Goal: Transaction & Acquisition: Purchase product/service

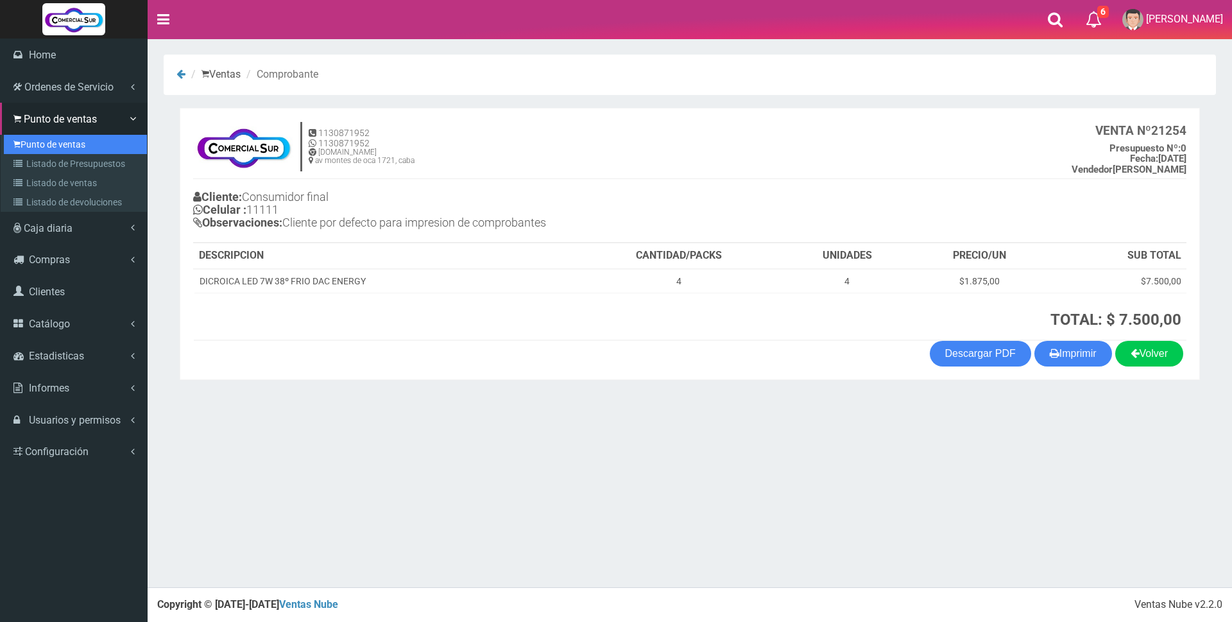
click at [42, 144] on link "Punto de ventas" at bounding box center [75, 144] width 143 height 19
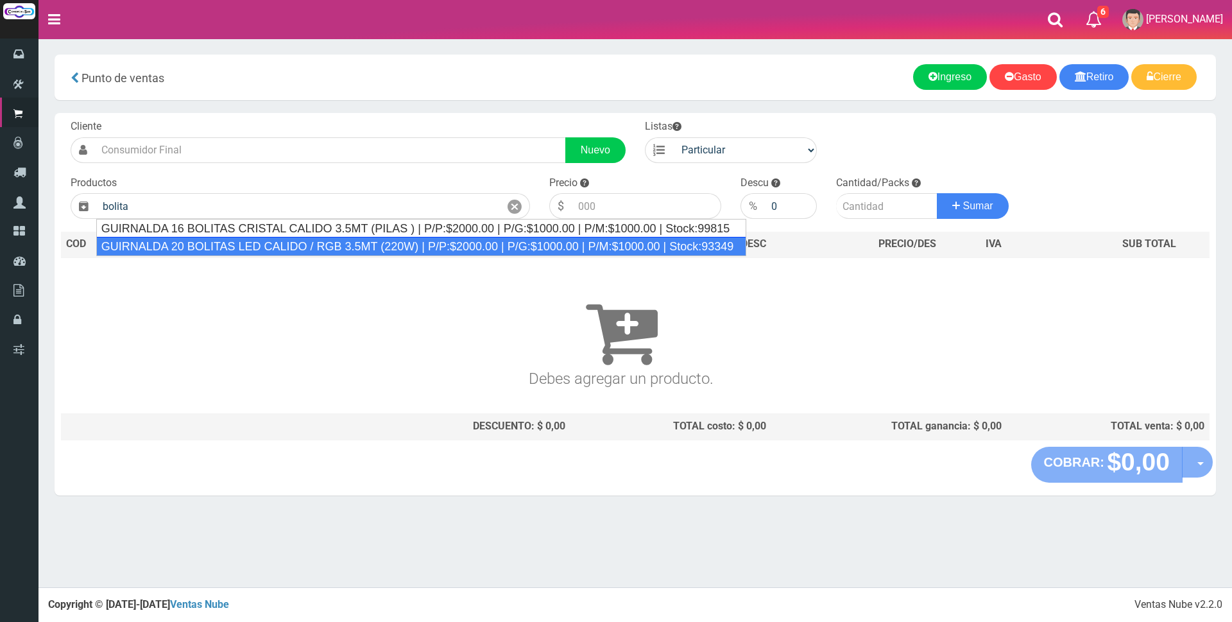
click at [347, 248] on div "GUIRNALDA 20 BOLITAS LED CALIDO / RGB 3.5MT (220W) | P/P:$2000.00 | P/G:$1000.0…" at bounding box center [421, 246] width 651 height 19
type input "GUIRNALDA 20 BOLITAS LED CALIDO / RGB 3.5MT (220W) | P/P:$2000.00 | P/G:$1000.0…"
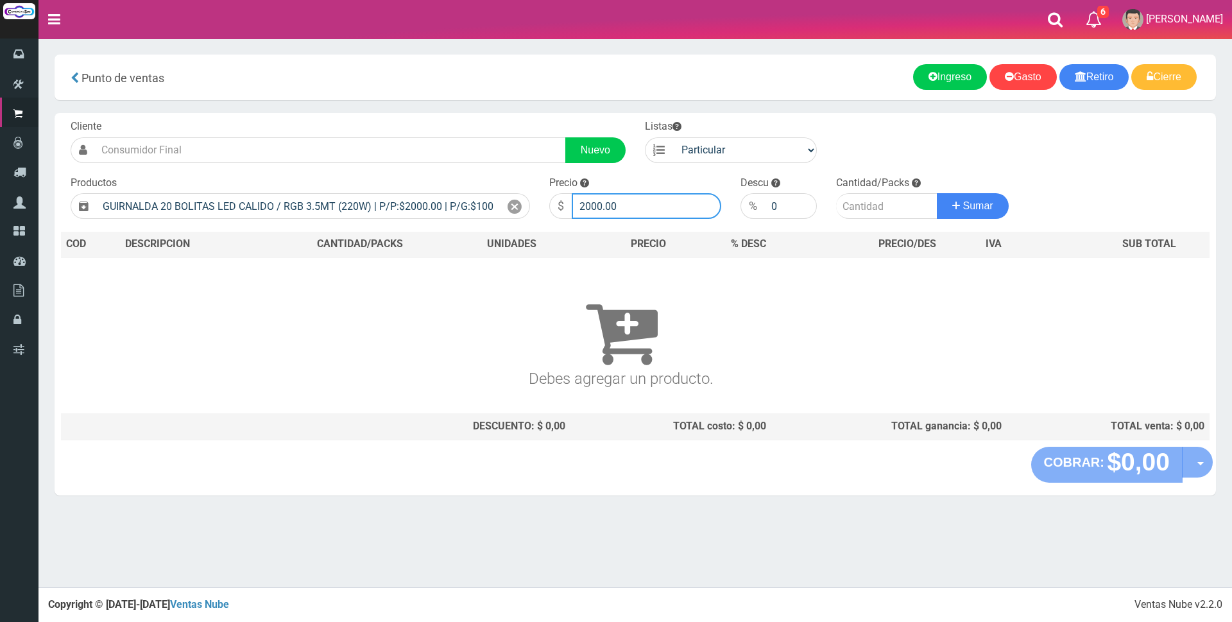
drag, startPoint x: 647, startPoint y: 207, endPoint x: 495, endPoint y: 192, distance: 152.7
click at [495, 119] on form "Cliente Nuevo Listas Particular Gremio Mayoristas" at bounding box center [635, 119] width 1148 height 0
type input "4500"
type input "1"
click at [937, 193] on button "Sumar" at bounding box center [973, 206] width 72 height 26
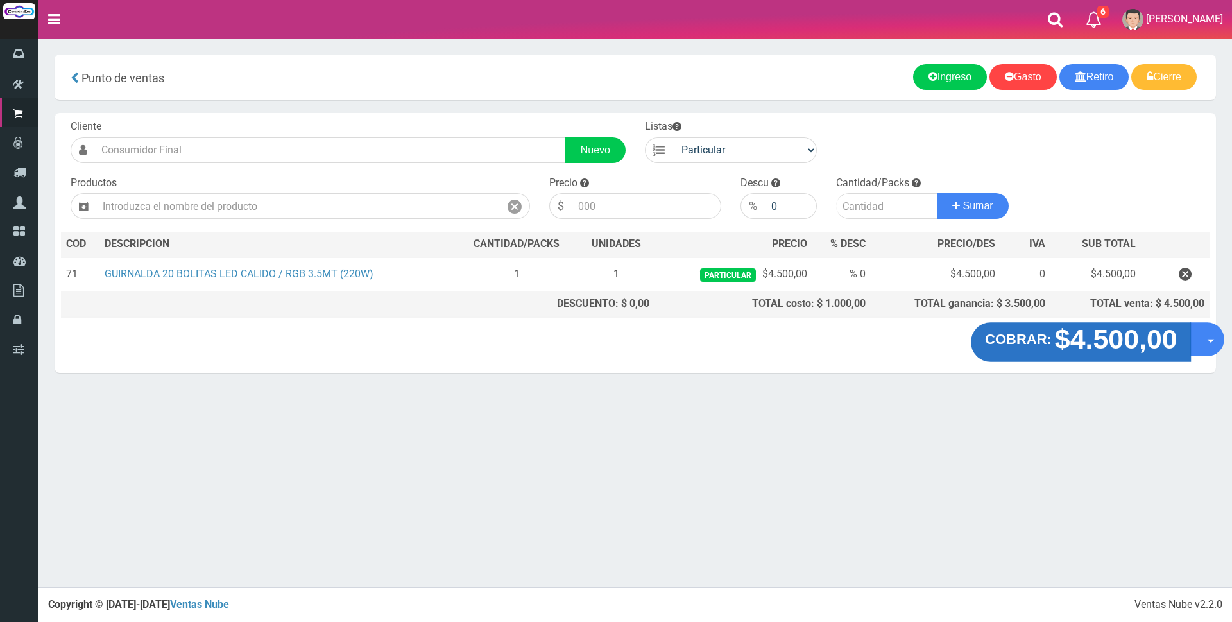
click at [1085, 339] on strong "$4.500,00" at bounding box center [1115, 339] width 123 height 30
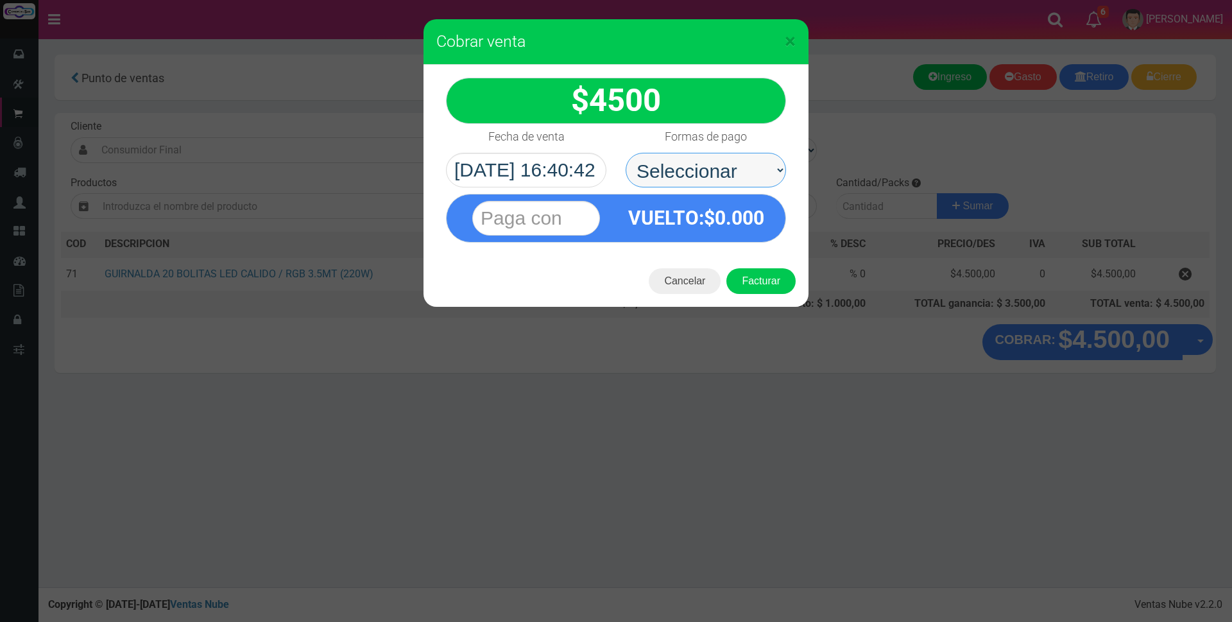
click at [738, 164] on select "Seleccionar Efectivo Tarjeta de Crédito Depósito Débito" at bounding box center [706, 170] width 160 height 35
select select "Tarjeta de Crédito"
click at [626, 153] on select "Seleccionar Efectivo Tarjeta de Crédito Depósito Débito" at bounding box center [706, 170] width 160 height 35
click at [558, 205] on input "text" at bounding box center [536, 218] width 128 height 35
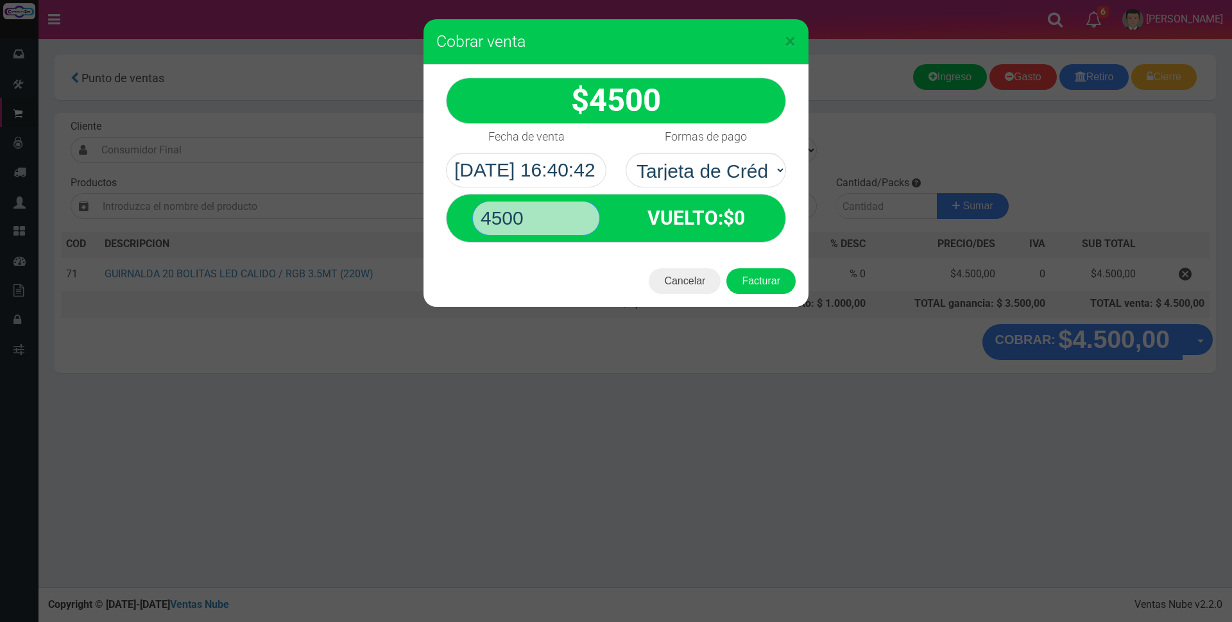
type input "4500"
click at [726, 268] on button "Facturar" at bounding box center [760, 281] width 69 height 26
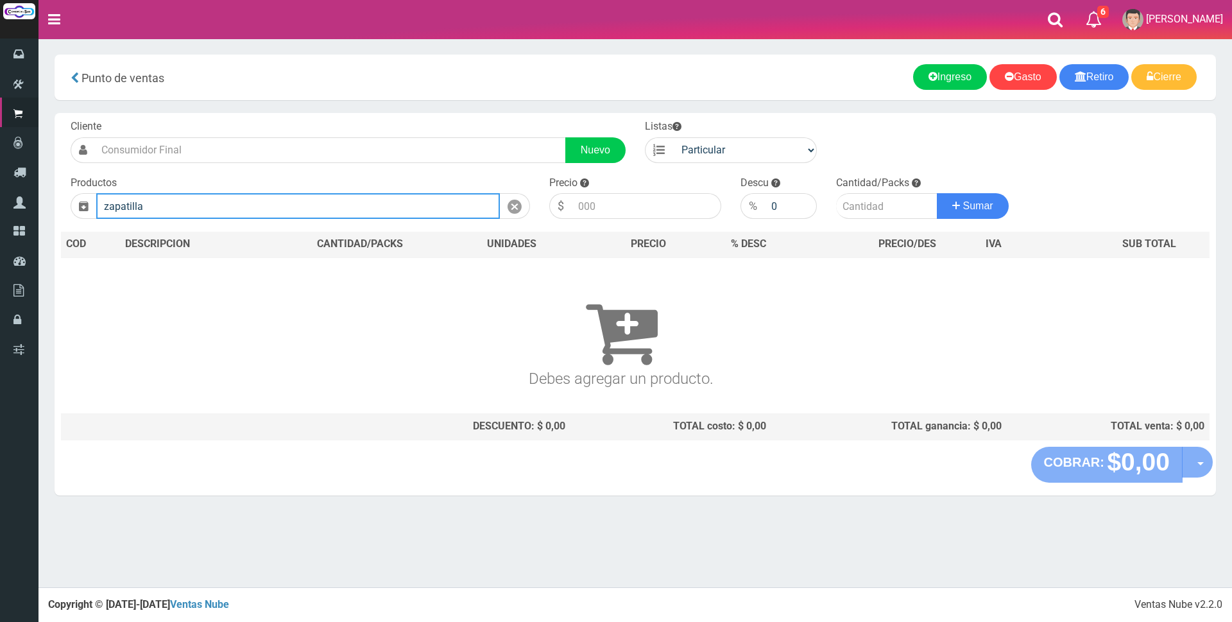
type input "zapatilla"
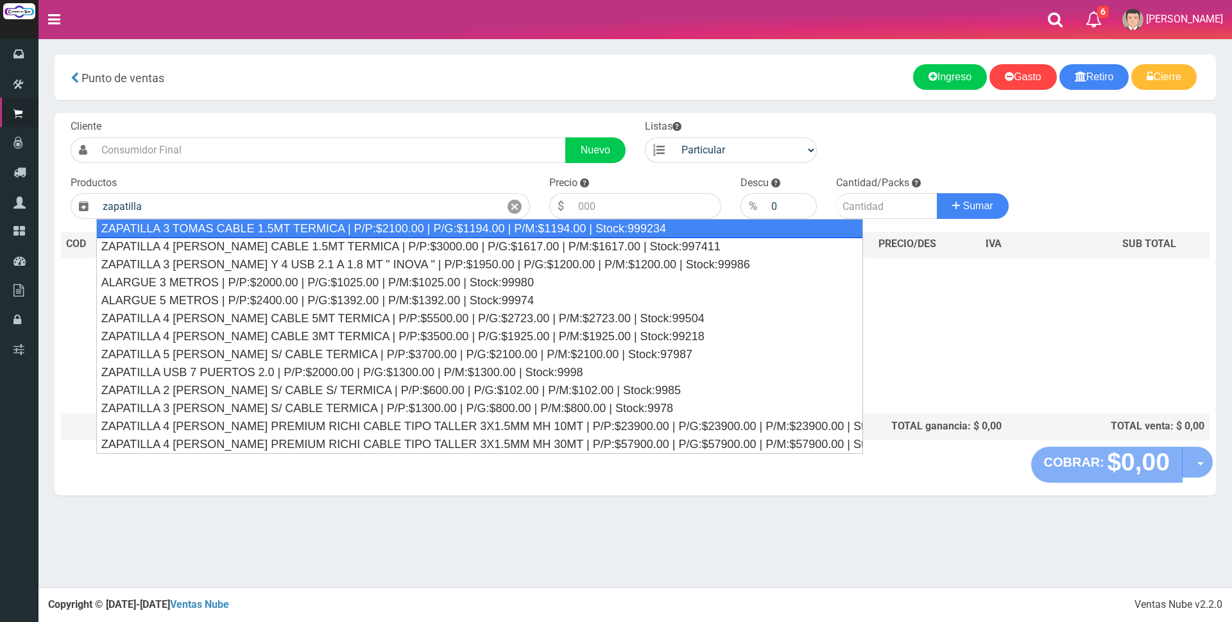
click at [289, 227] on div "ZAPATILLA 3 TOMAS CABLE 1.5MT TERMICA | P/P:$2100.00 | P/G:$1194.00 | P/M:$1194…" at bounding box center [479, 228] width 767 height 19
type input "ZAPATILLA 3 TOMAS CABLE 1.5MT TERMICA | P/P:$2100.00 | P/G:$1194.00 | P/M:$1194…"
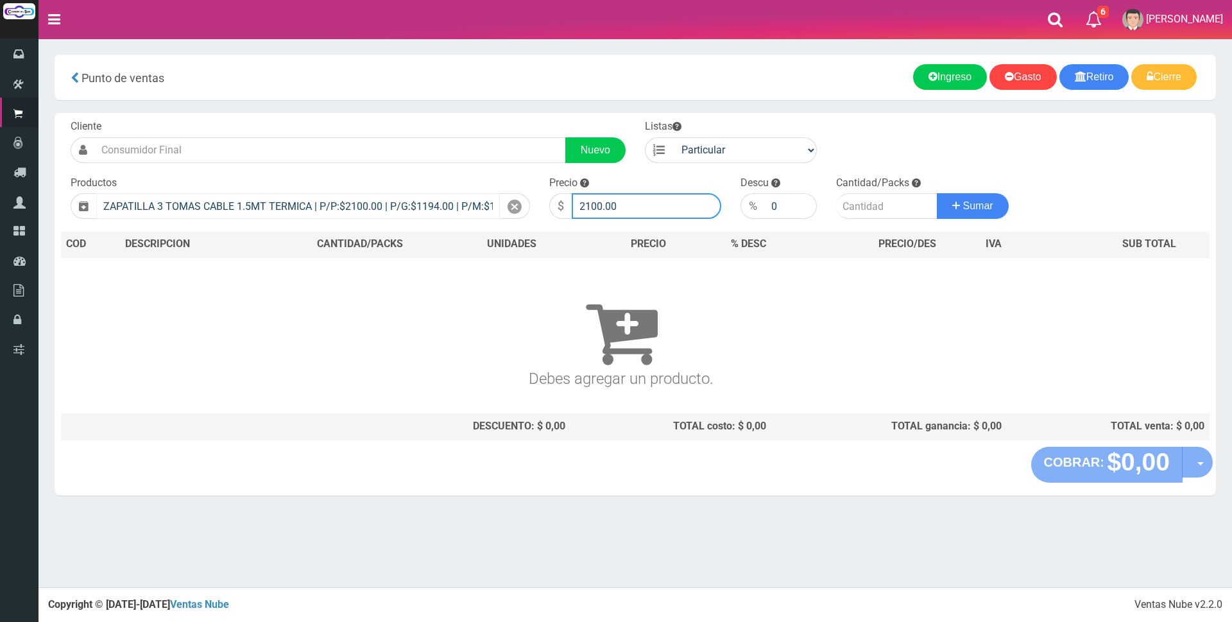
drag, startPoint x: 662, startPoint y: 207, endPoint x: 385, endPoint y: 207, distance: 277.2
click at [385, 119] on form "Cliente Nuevo Listas Particular Gremio Mayoristas" at bounding box center [635, 119] width 1148 height 0
type input "8000"
type input "1"
click at [937, 193] on button "Sumar" at bounding box center [973, 206] width 72 height 26
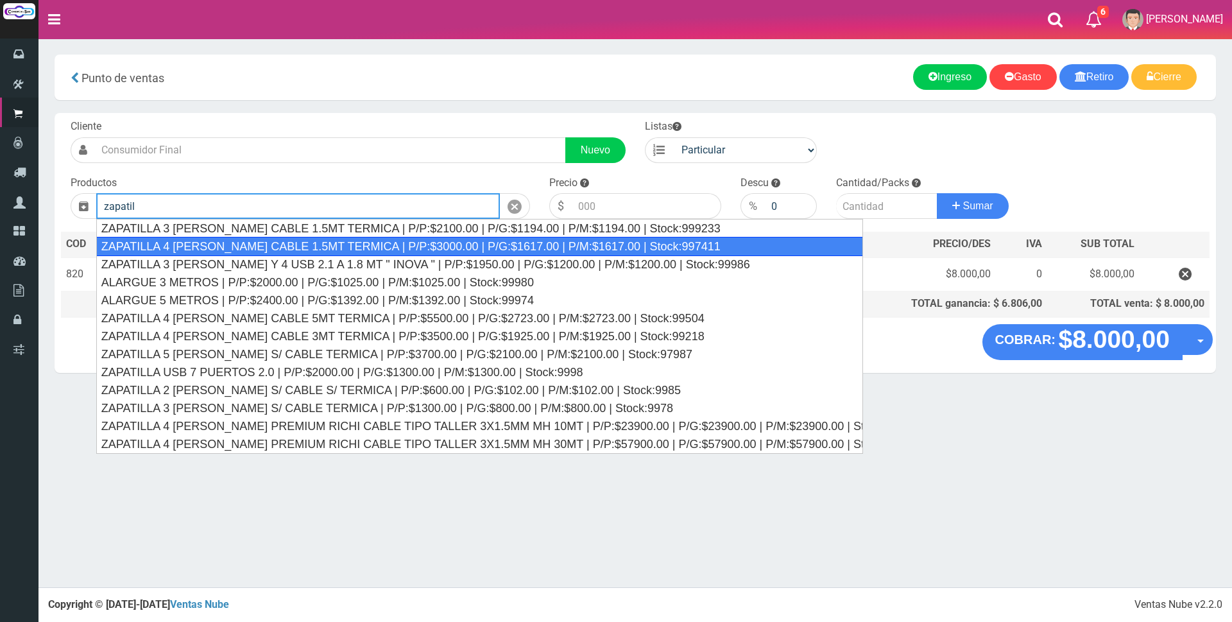
click at [269, 246] on div "ZAPATILLA 4 TOMAS CABLE 1.5MT TERMICA | P/P:$3000.00 | P/G:$1617.00 | P/M:$1617…" at bounding box center [479, 246] width 767 height 19
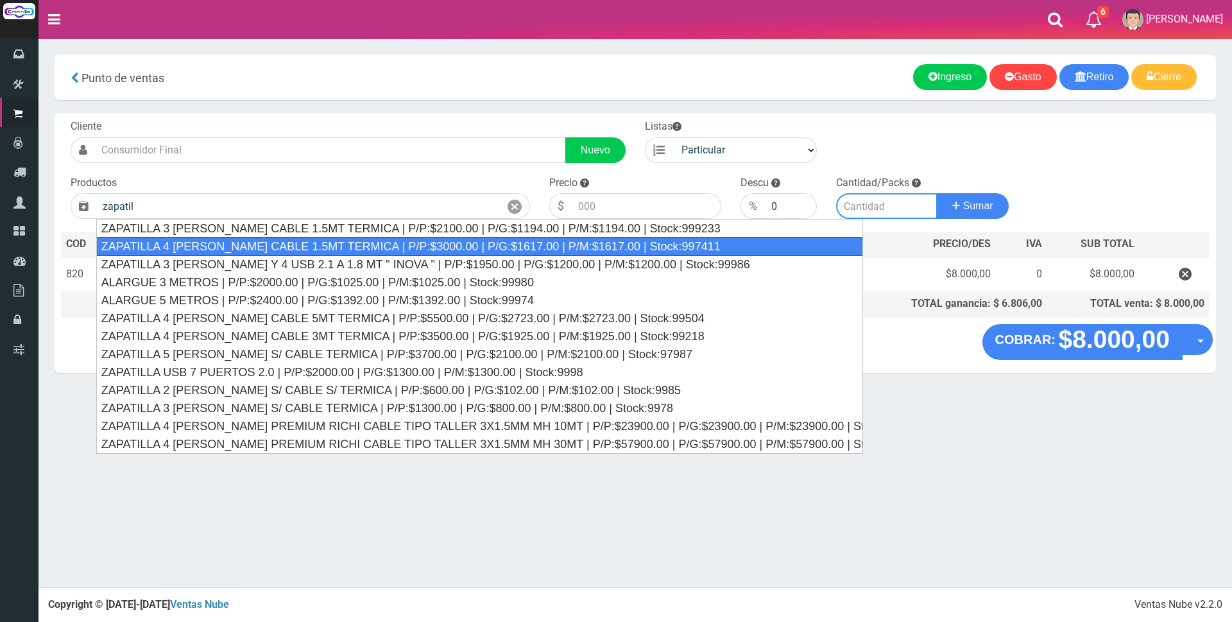
type input "ZAPATILLA 4 TOMAS CABLE 1.5MT TERMICA | P/P:$3000.00 | P/G:$1617.00 | P/M:$1617…"
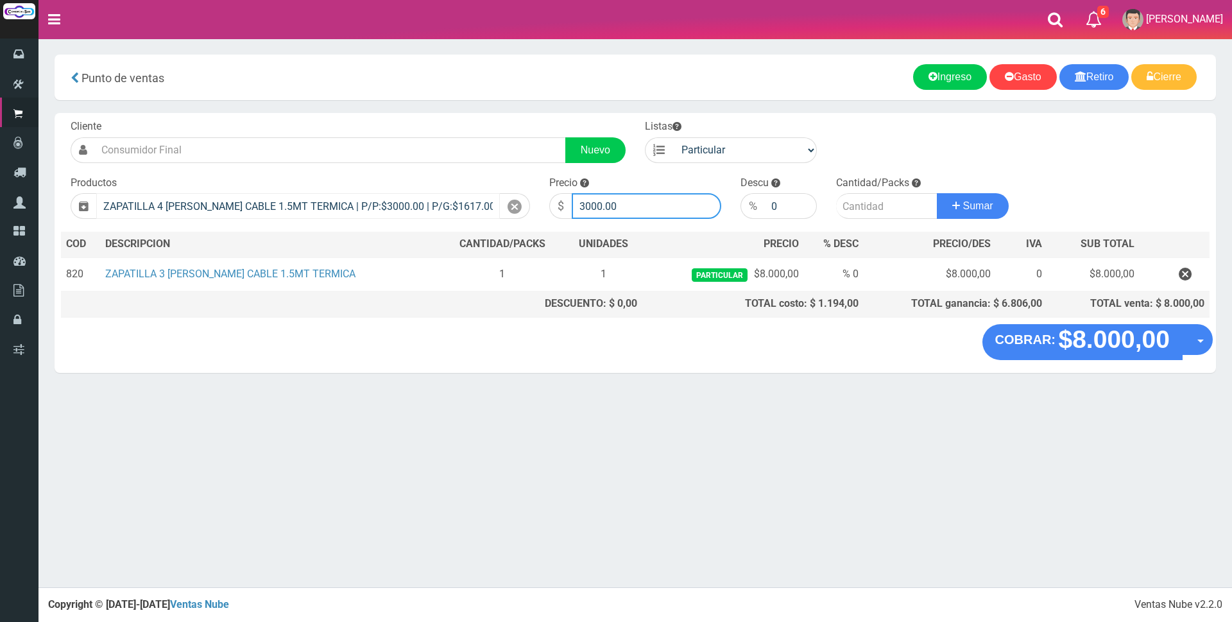
drag, startPoint x: 667, startPoint y: 207, endPoint x: 316, endPoint y: 205, distance: 350.3
click at [317, 119] on form "Cliente Nuevo Listas Particular Gremio Mayoristas" at bounding box center [635, 119] width 1148 height 0
type input "9500"
type input "1"
click at [937, 193] on button "Sumar" at bounding box center [973, 206] width 72 height 26
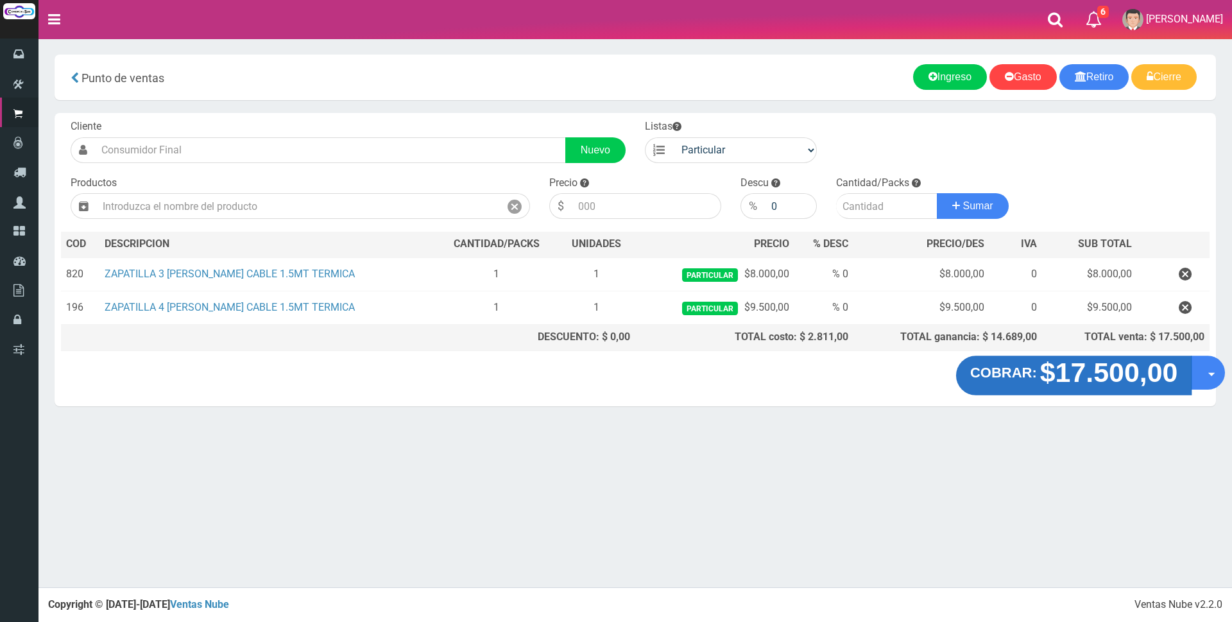
click at [1078, 380] on strong "$17.500,00" at bounding box center [1109, 372] width 138 height 30
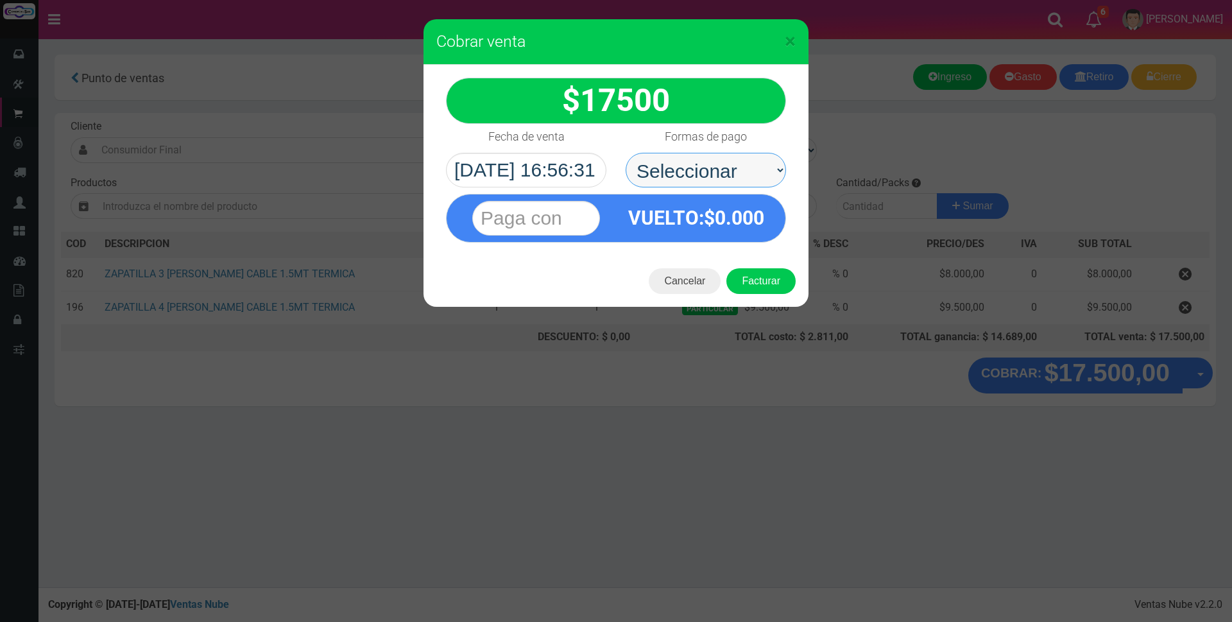
click at [754, 174] on select "Seleccionar Efectivo Tarjeta de Crédito Depósito Débito" at bounding box center [706, 170] width 160 height 35
select select "Efectivo"
click at [626, 153] on select "Seleccionar Efectivo Tarjeta de Crédito Depósito Débito" at bounding box center [706, 170] width 160 height 35
click at [582, 216] on input "text" at bounding box center [536, 218] width 128 height 35
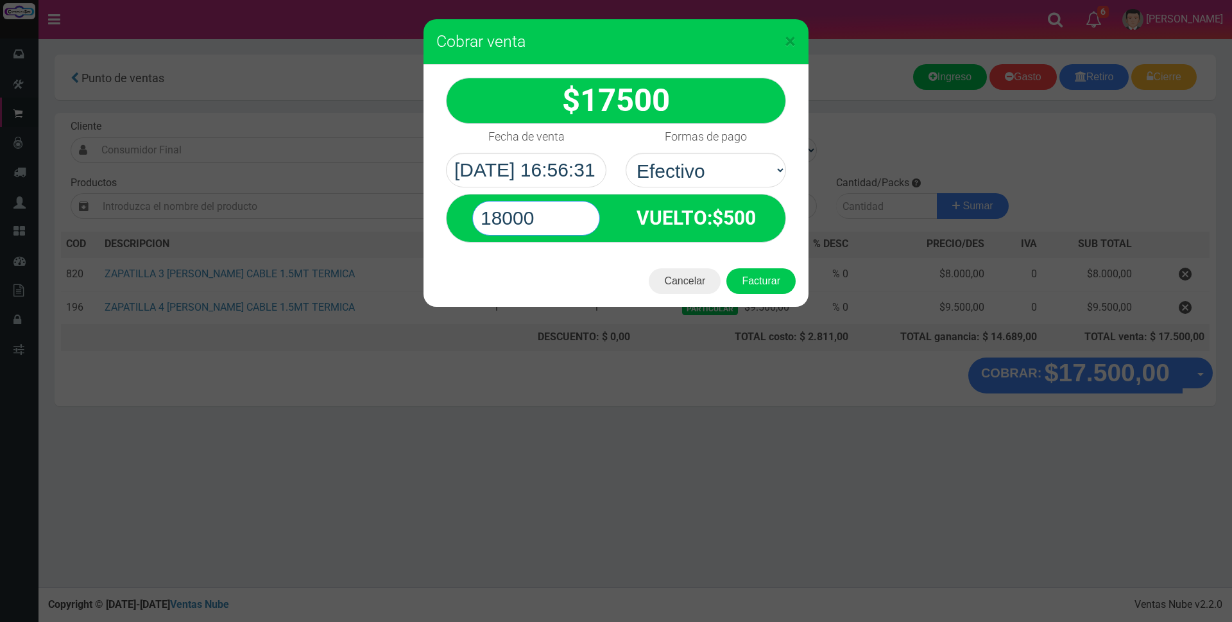
type input "18000"
click at [761, 296] on div "Cancelar Facturar" at bounding box center [615, 280] width 385 height 51
click at [760, 275] on button "Facturar" at bounding box center [760, 281] width 69 height 26
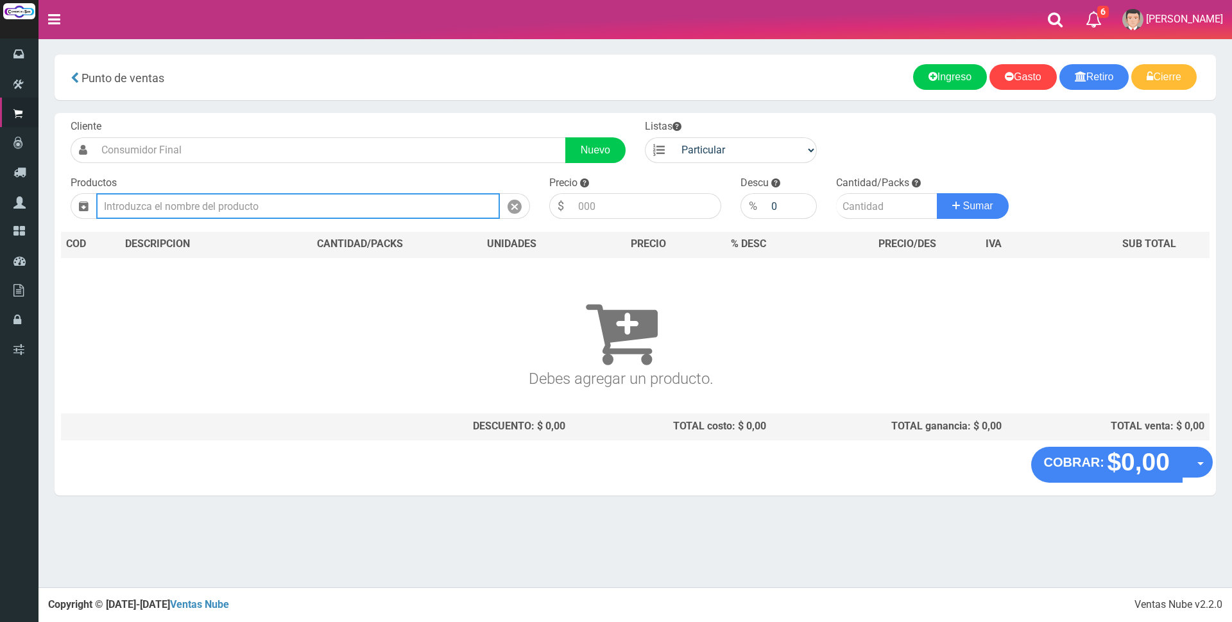
click at [266, 210] on input "text" at bounding box center [298, 206] width 404 height 26
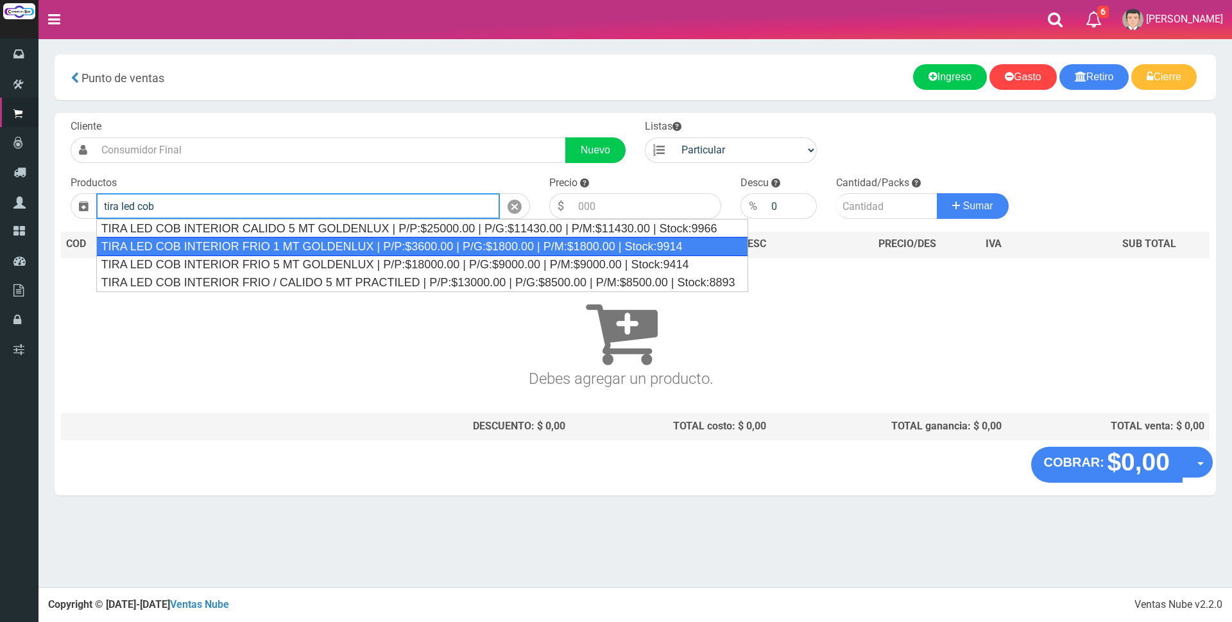
click at [308, 248] on div "TIRA LED COB INTERIOR FRIO 1 MT GOLDENLUX | P/P:$3600.00 | P/G:$1800.00 | P/M:$…" at bounding box center [422, 246] width 652 height 19
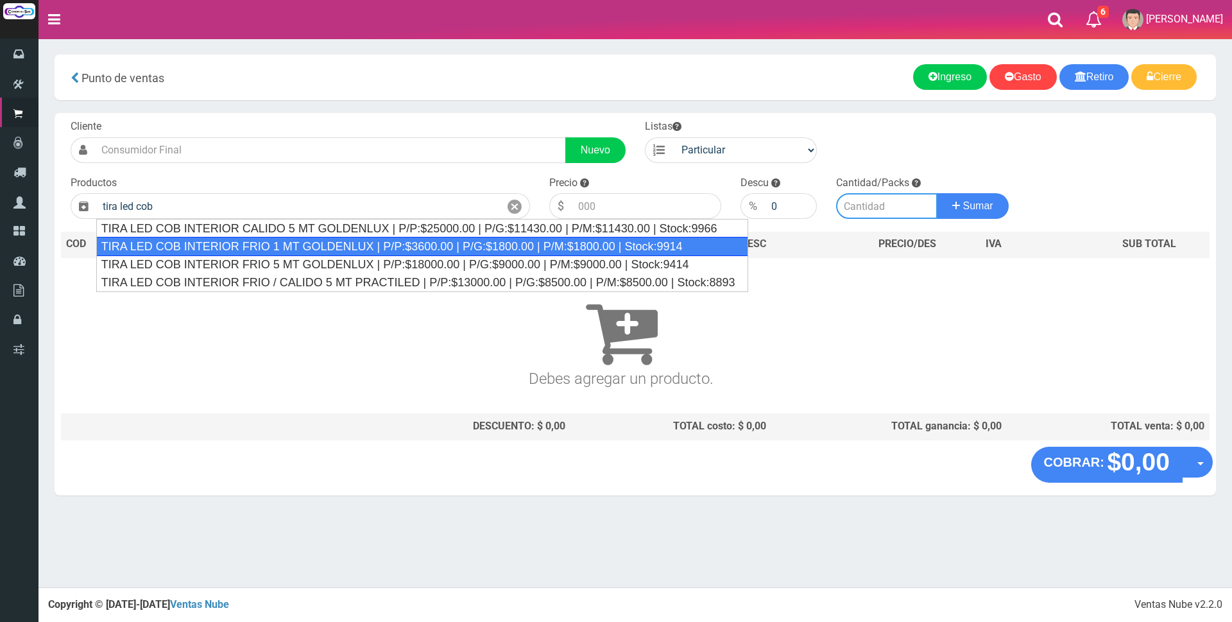
type input "TIRA LED COB INTERIOR FRIO 1 MT GOLDENLUX | P/P:$3600.00 | P/G:$1800.00 | P/M:$…"
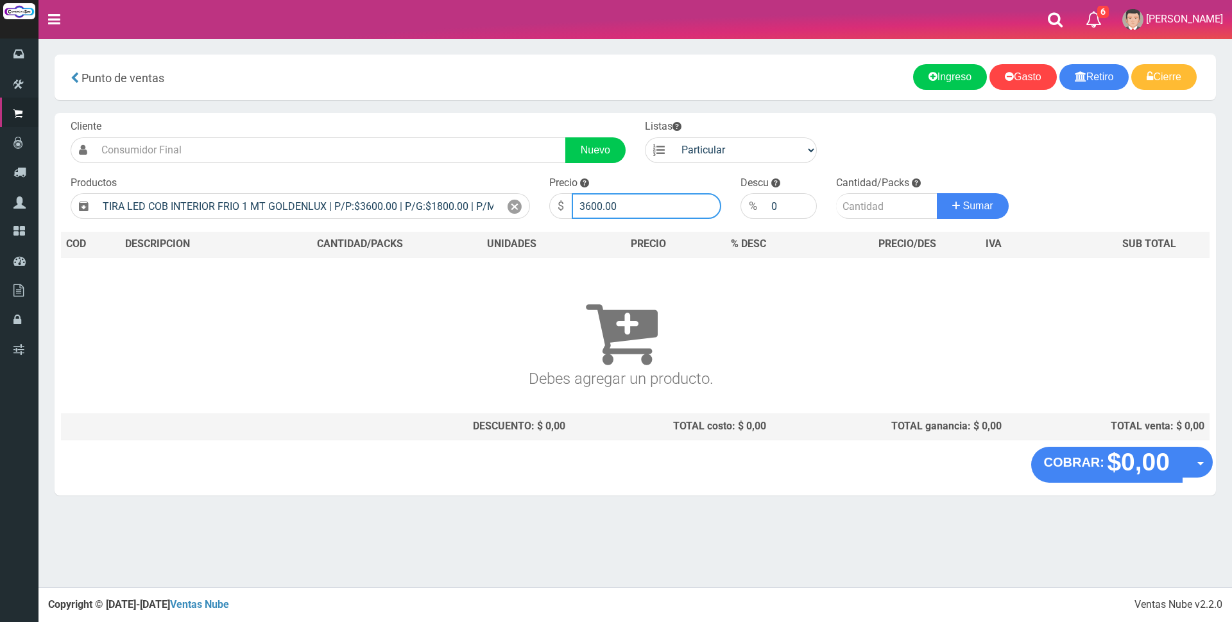
drag, startPoint x: 604, startPoint y: 207, endPoint x: 435, endPoint y: 188, distance: 169.8
click at [435, 119] on form "Cliente Nuevo Listas Particular Gremio Mayoristas" at bounding box center [635, 119] width 1148 height 0
type input "4500"
type input "3"
click at [937, 193] on button "Sumar" at bounding box center [973, 206] width 72 height 26
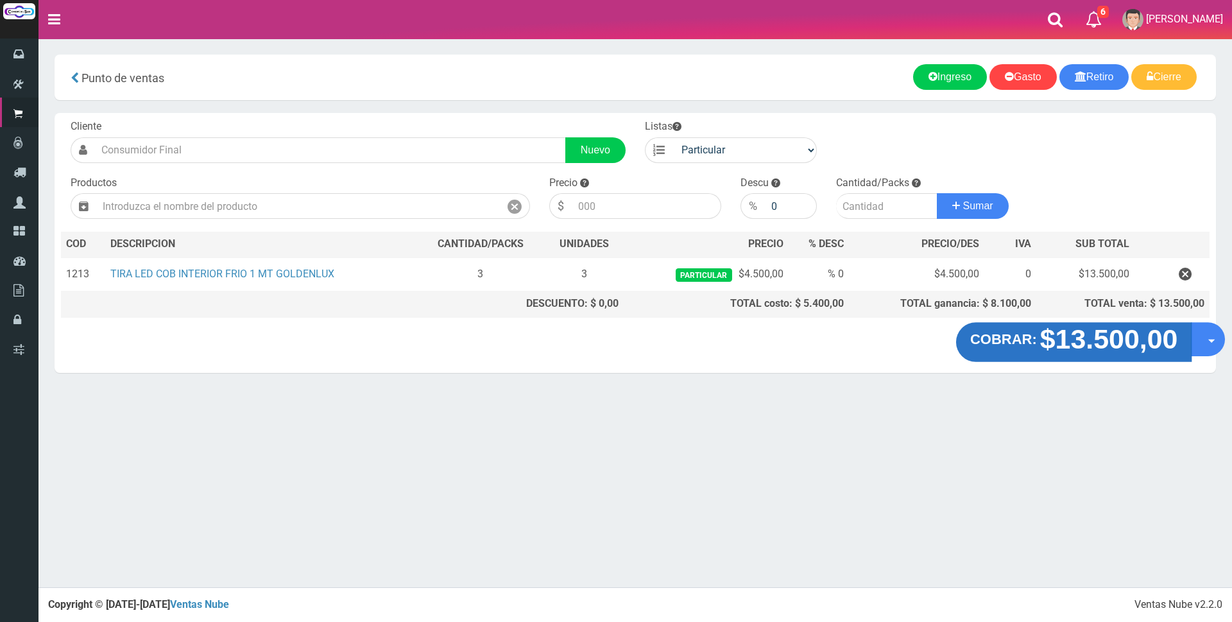
click at [1094, 346] on strong "$13.500,00" at bounding box center [1109, 339] width 138 height 30
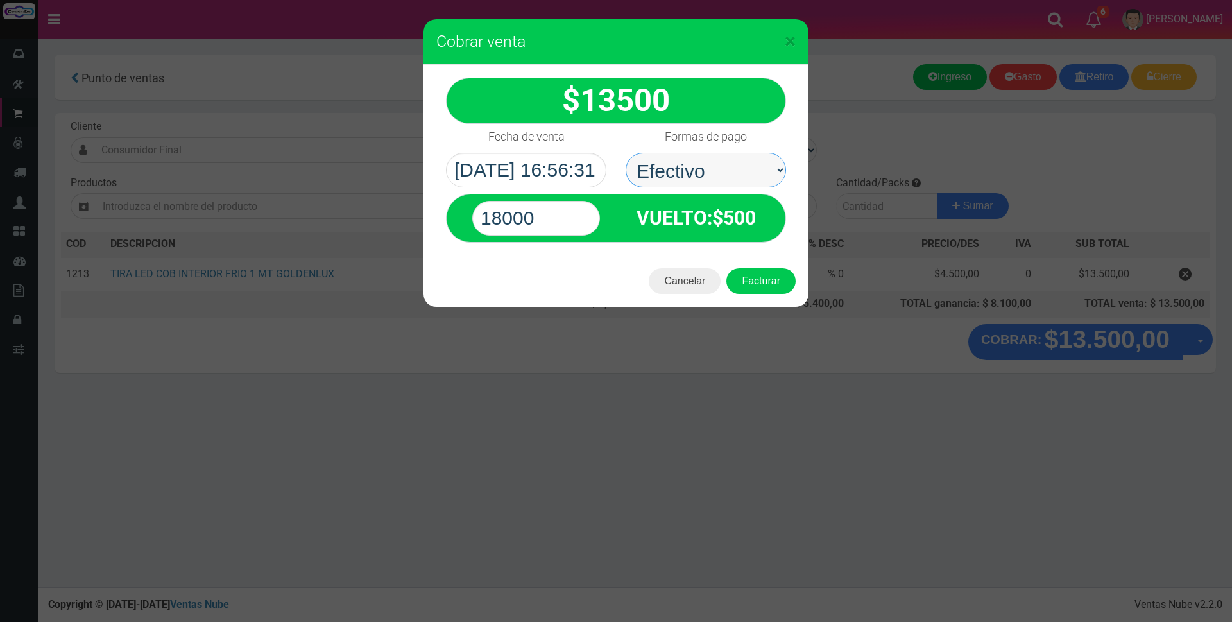
click at [726, 177] on select "Seleccionar Efectivo Tarjeta de Crédito Depósito Débito" at bounding box center [706, 170] width 160 height 35
drag, startPoint x: 707, startPoint y: 176, endPoint x: 708, endPoint y: 185, distance: 9.7
click at [707, 176] on select "Seleccionar Efectivo Tarjeta de Crédito Depósito Débito" at bounding box center [706, 170] width 160 height 35
select select "Efectivo"
click at [626, 153] on select "Seleccionar Efectivo Tarjeta de Crédito Depósito Débito" at bounding box center [706, 170] width 160 height 35
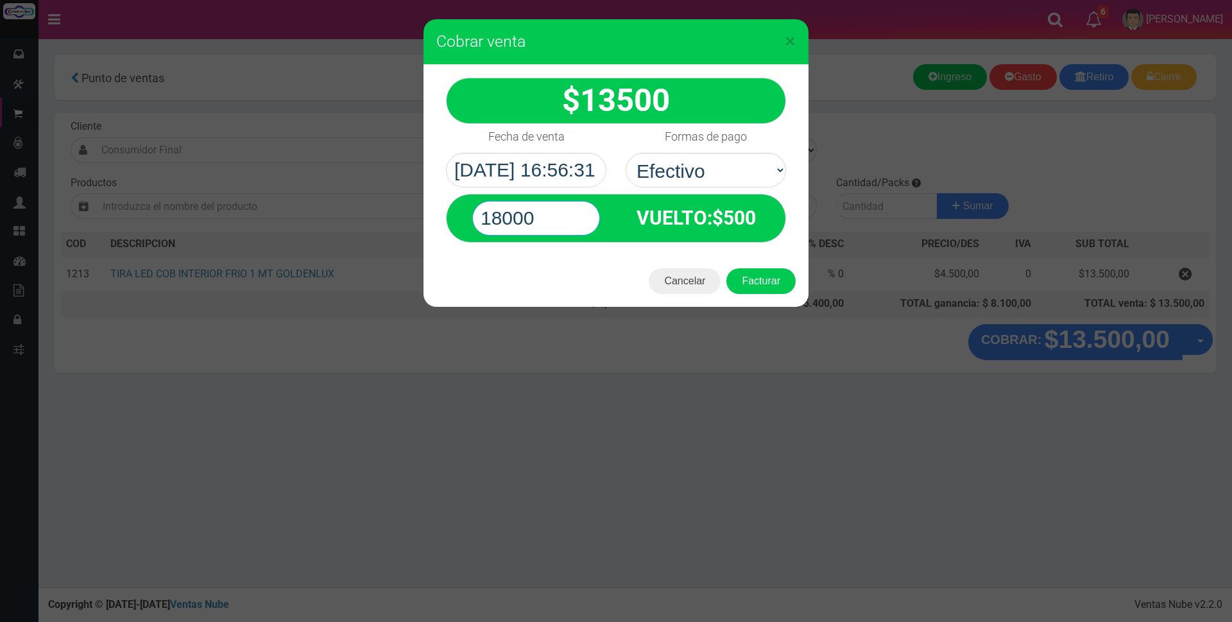
drag, startPoint x: 540, startPoint y: 214, endPoint x: 432, endPoint y: 211, distance: 107.8
click at [432, 211] on div "13500 :$" at bounding box center [615, 160] width 385 height 191
type input "20500"
click at [722, 89] on div "$ 13500" at bounding box center [616, 101] width 340 height 46
click at [765, 285] on button "Facturar" at bounding box center [760, 281] width 69 height 26
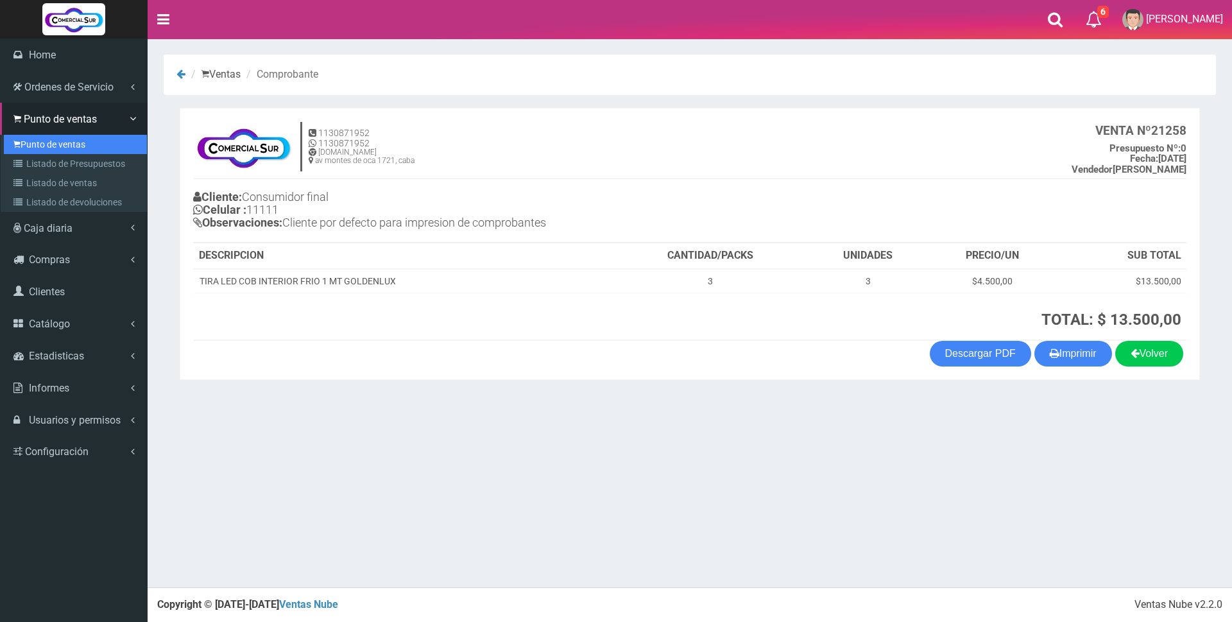
click at [49, 145] on link "Punto de ventas" at bounding box center [75, 144] width 143 height 19
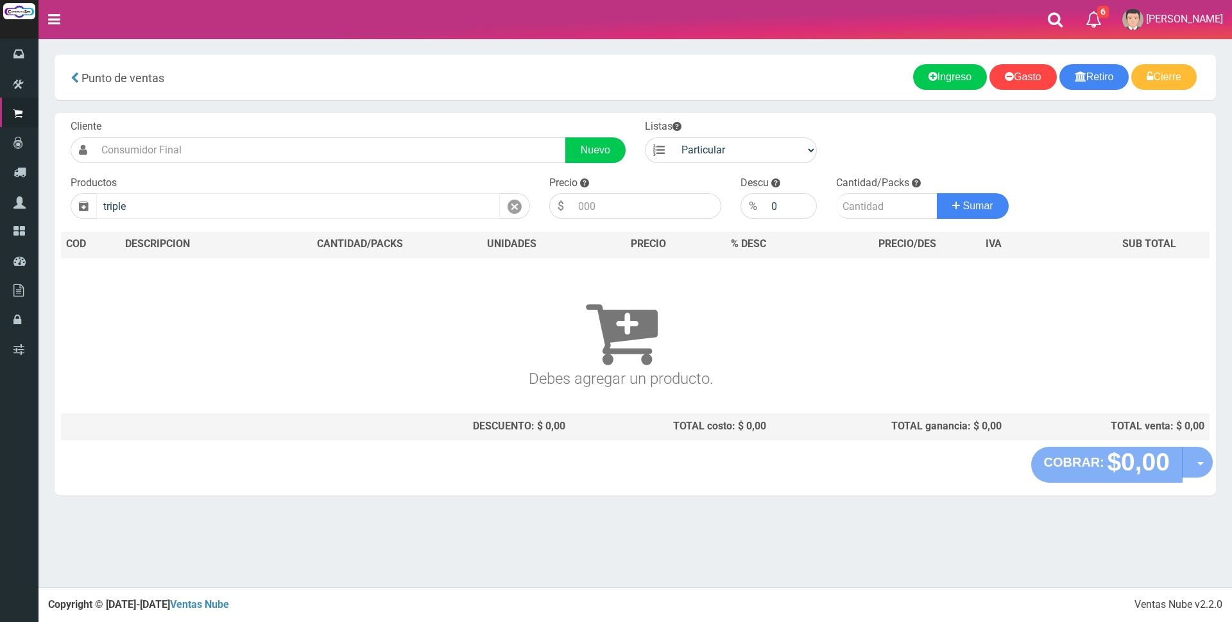
click at [229, 211] on input "triple" at bounding box center [298, 206] width 404 height 26
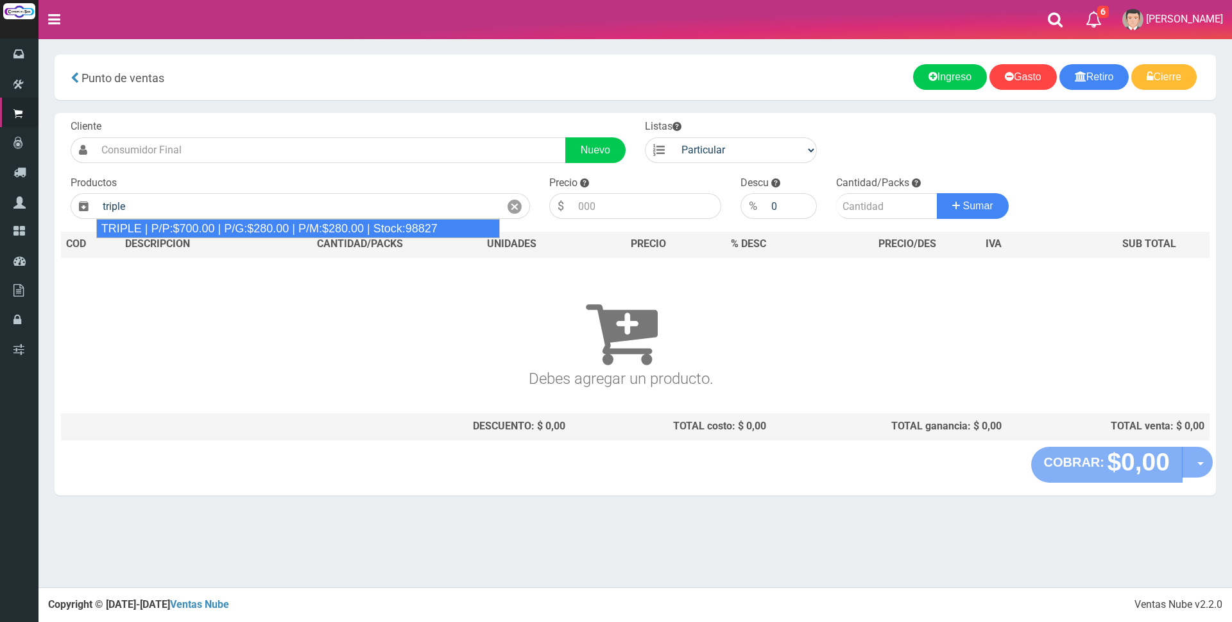
click at [247, 228] on div "TRIPLE | P/P:$700.00 | P/G:$280.00 | P/M:$280.00 | Stock:98827" at bounding box center [298, 228] width 404 height 19
type input "TRIPLE | P/P:$700.00 | P/G:$280.00 | P/M:$280.00 | Stock:98827"
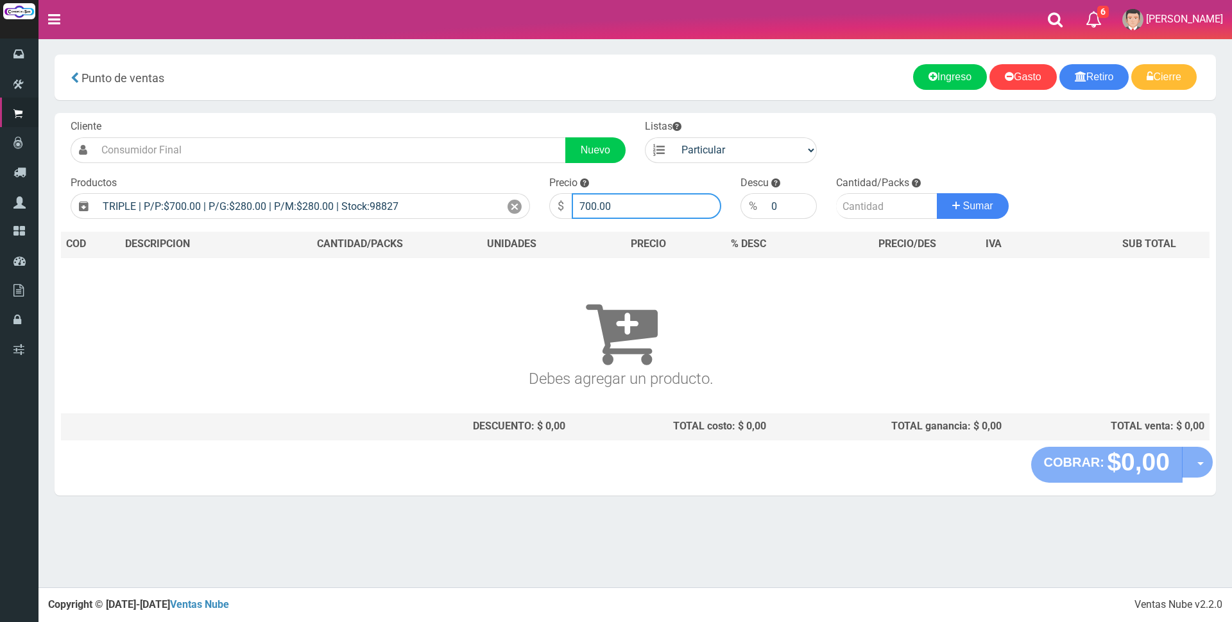
drag, startPoint x: 624, startPoint y: 204, endPoint x: 353, endPoint y: 180, distance: 271.8
click at [353, 119] on form "Cliente Nuevo Listas Particular Gremio Mayoristas" at bounding box center [635, 119] width 1148 height 0
type input "7000"
type input "1"
click at [937, 193] on button "Sumar" at bounding box center [973, 206] width 72 height 26
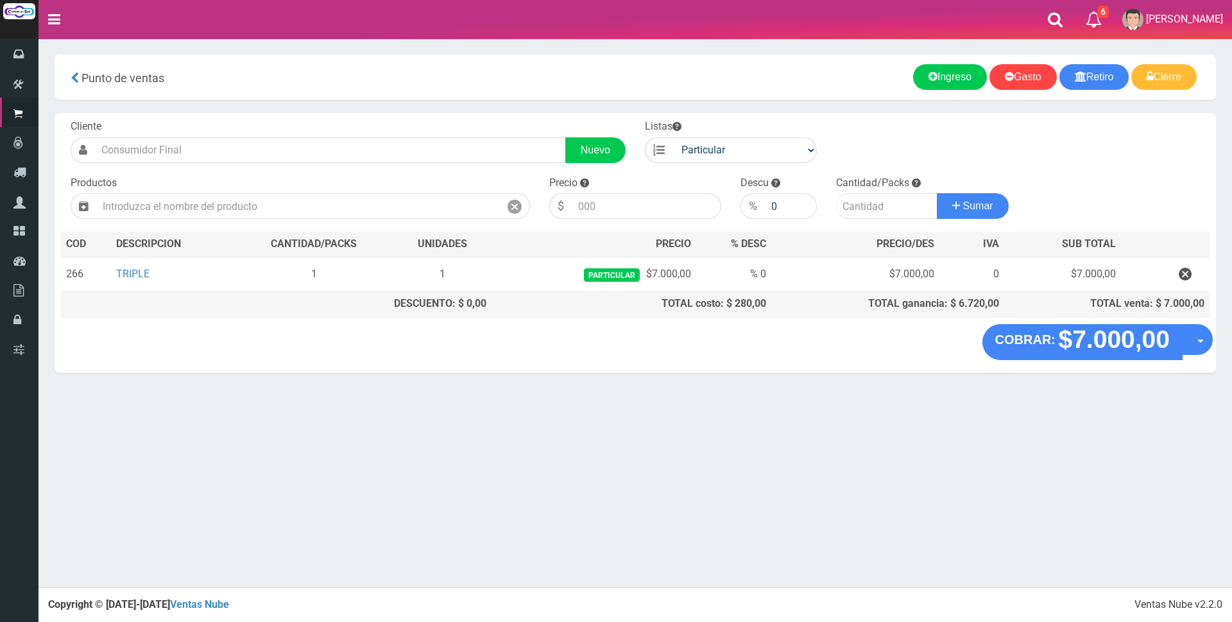
click at [1105, 155] on div "Cliente Nuevo Listas Particular Gremio Mayoristas Productos 0" at bounding box center [635, 218] width 1161 height 211
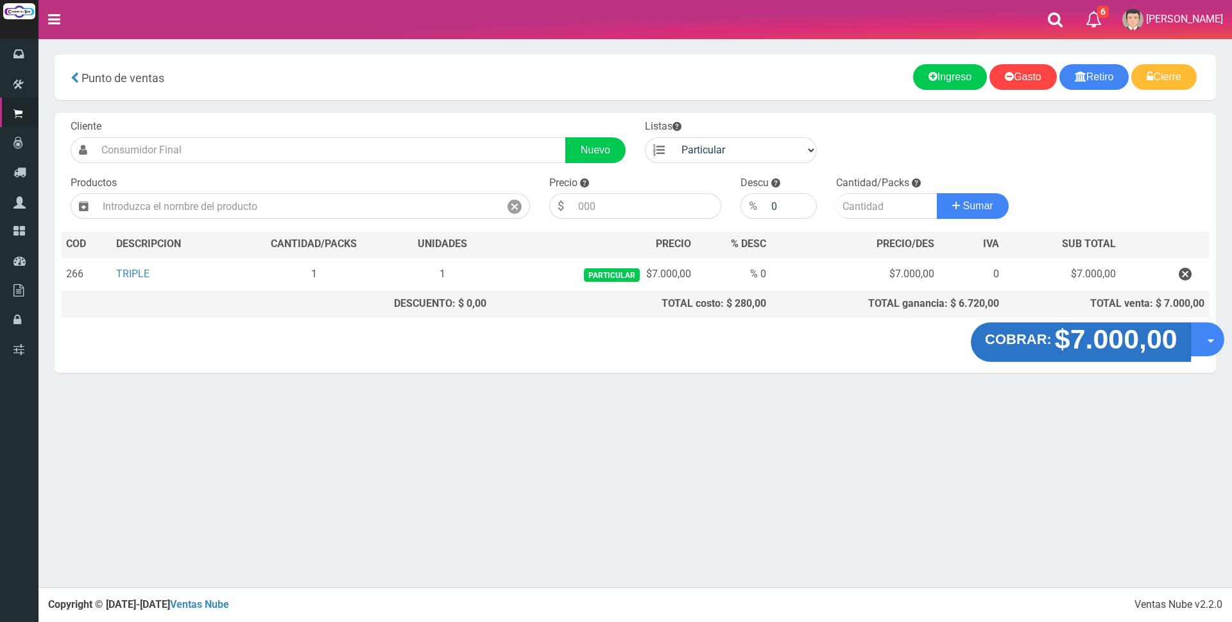
click at [1140, 343] on strong "$7.000,00" at bounding box center [1115, 339] width 123 height 30
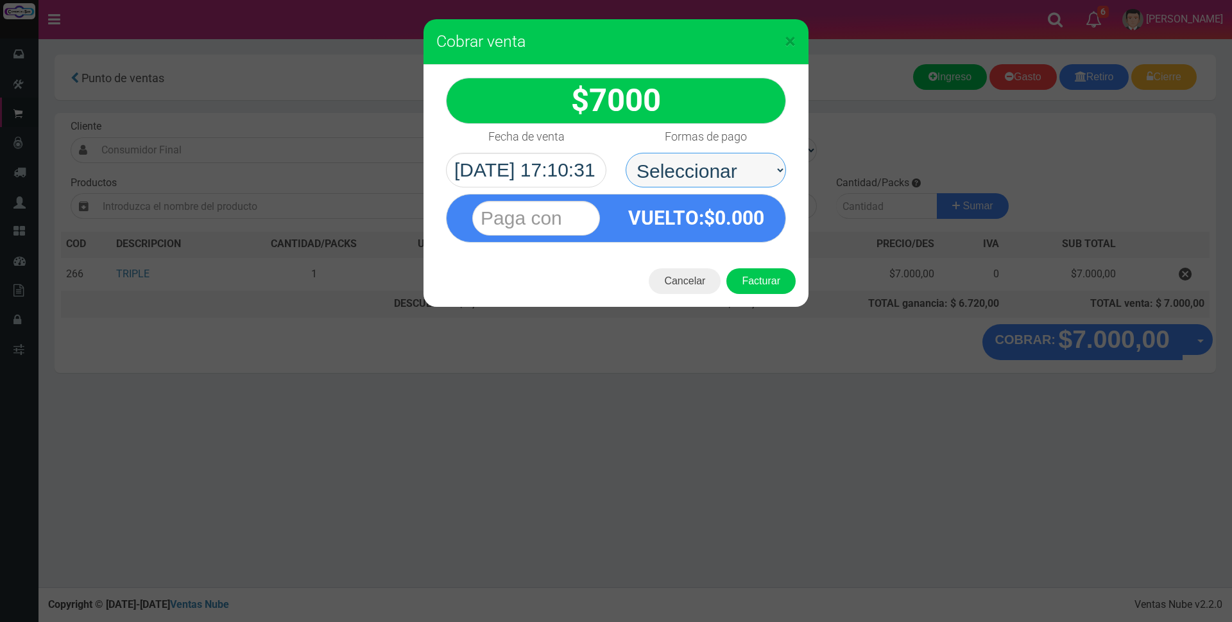
click at [683, 163] on select "Seleccionar Efectivo Tarjeta de Crédito Depósito Débito" at bounding box center [706, 170] width 160 height 35
click at [626, 153] on select "Seleccionar Efectivo Tarjeta de Crédito Depósito Débito" at bounding box center [706, 170] width 160 height 35
drag, startPoint x: 751, startPoint y: 164, endPoint x: 741, endPoint y: 174, distance: 14.5
click at [751, 164] on select "Seleccionar Efectivo Tarjeta de Crédito Depósito Débito" at bounding box center [706, 170] width 160 height 35
select select "Tarjeta de Crédito"
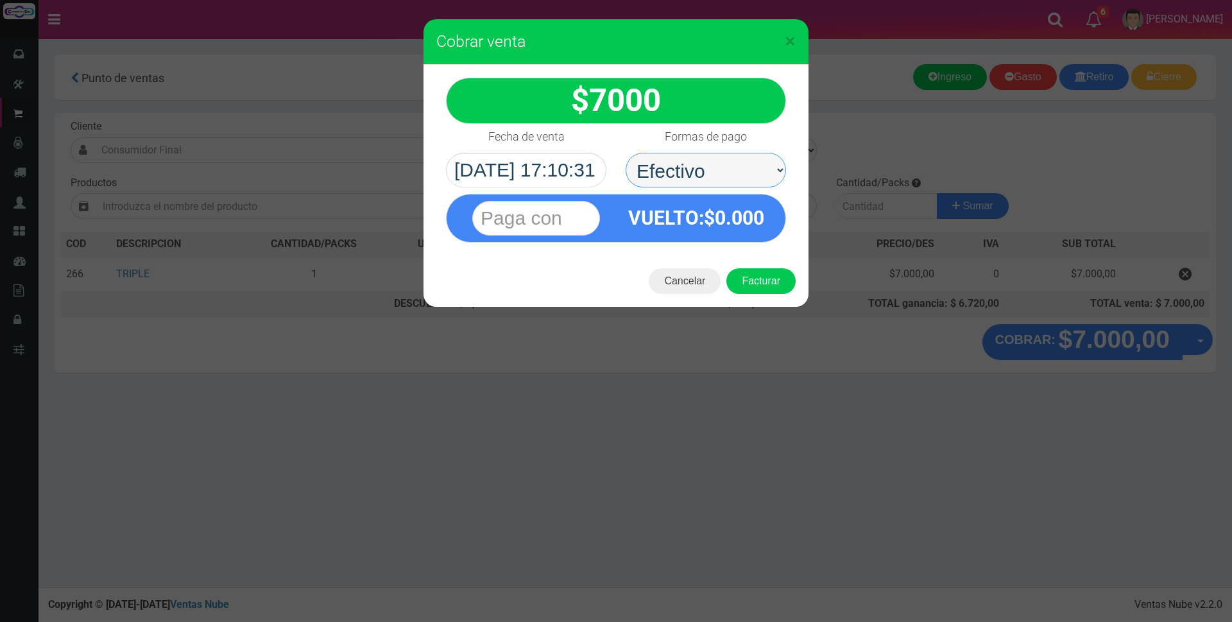
click at [626, 153] on select "Seleccionar Efectivo Tarjeta de Crédito Depósito Débito" at bounding box center [706, 170] width 160 height 35
click at [527, 207] on input "text" at bounding box center [536, 218] width 128 height 35
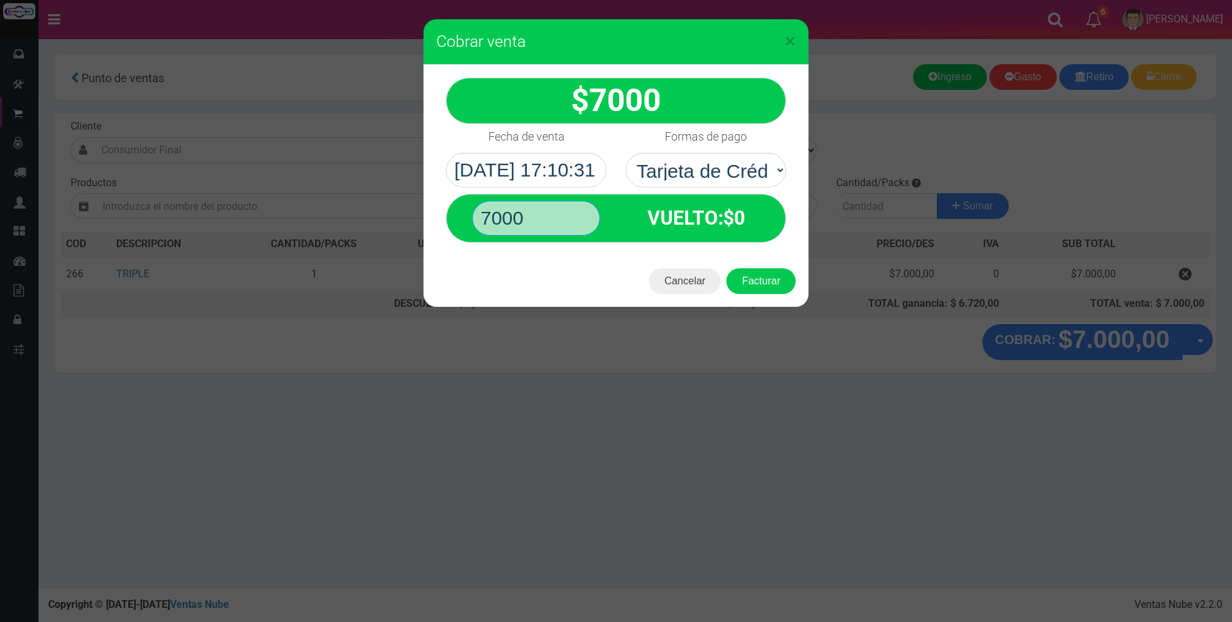
type input "7000"
click at [726, 268] on button "Facturar" at bounding box center [760, 281] width 69 height 26
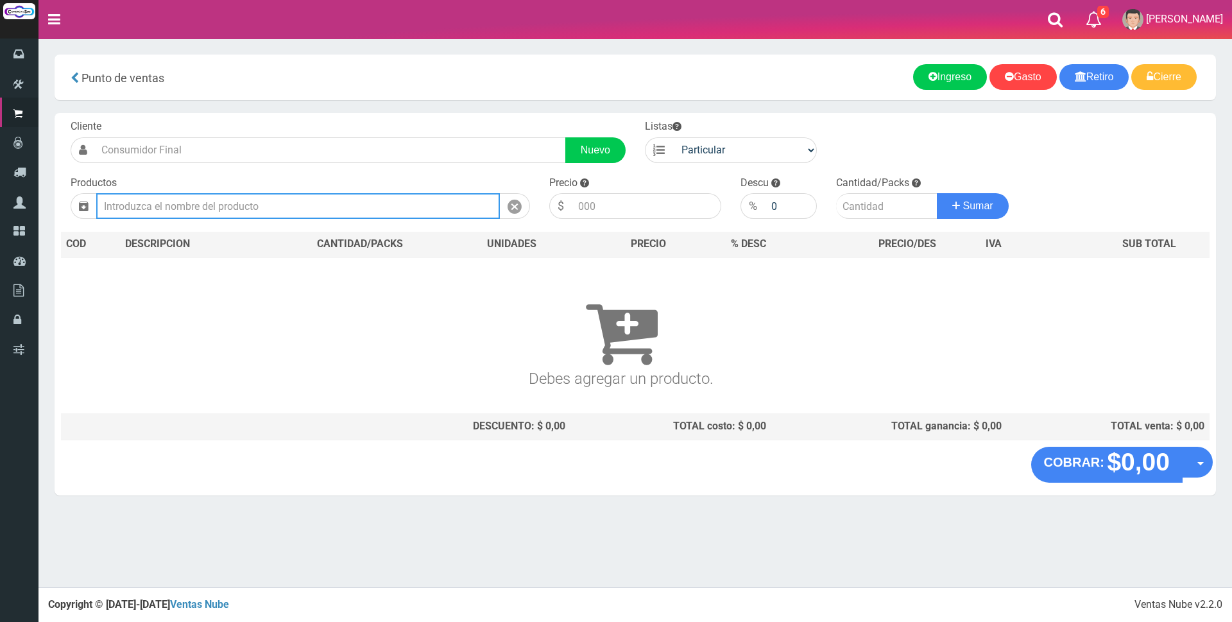
click at [246, 214] on input "text" at bounding box center [298, 206] width 404 height 26
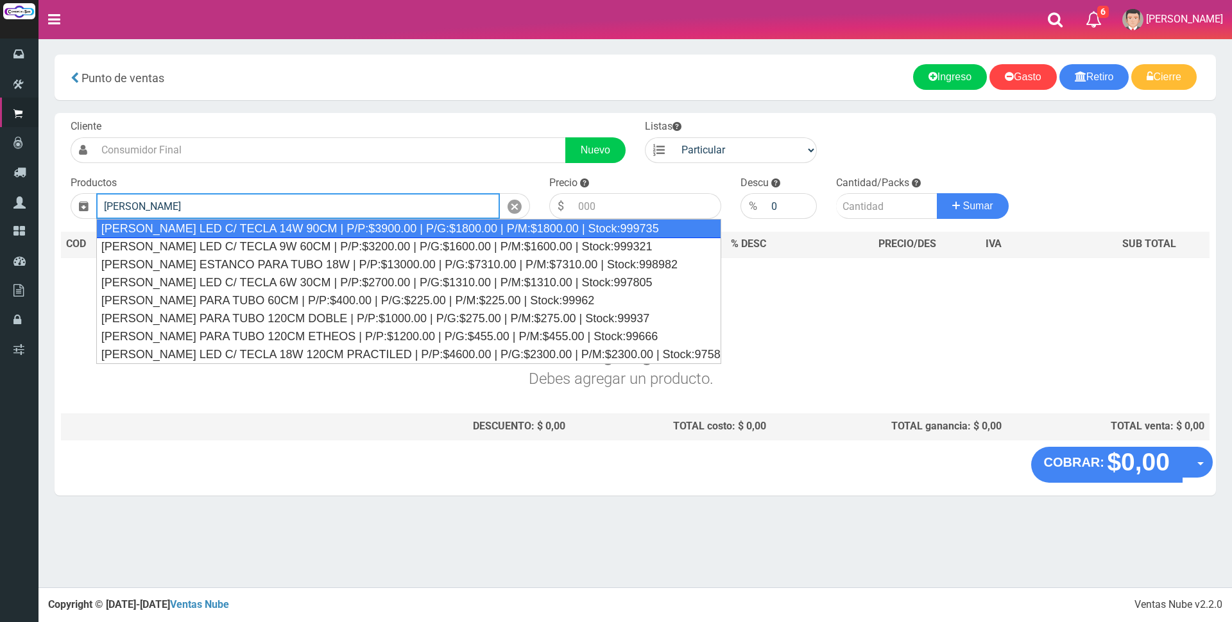
click at [298, 225] on div "LISTON TUBO LED C/ TECLA 14W 90CM | P/P:$3900.00 | P/G:$1800.00 | P/M:$1800.00 …" at bounding box center [408, 228] width 625 height 19
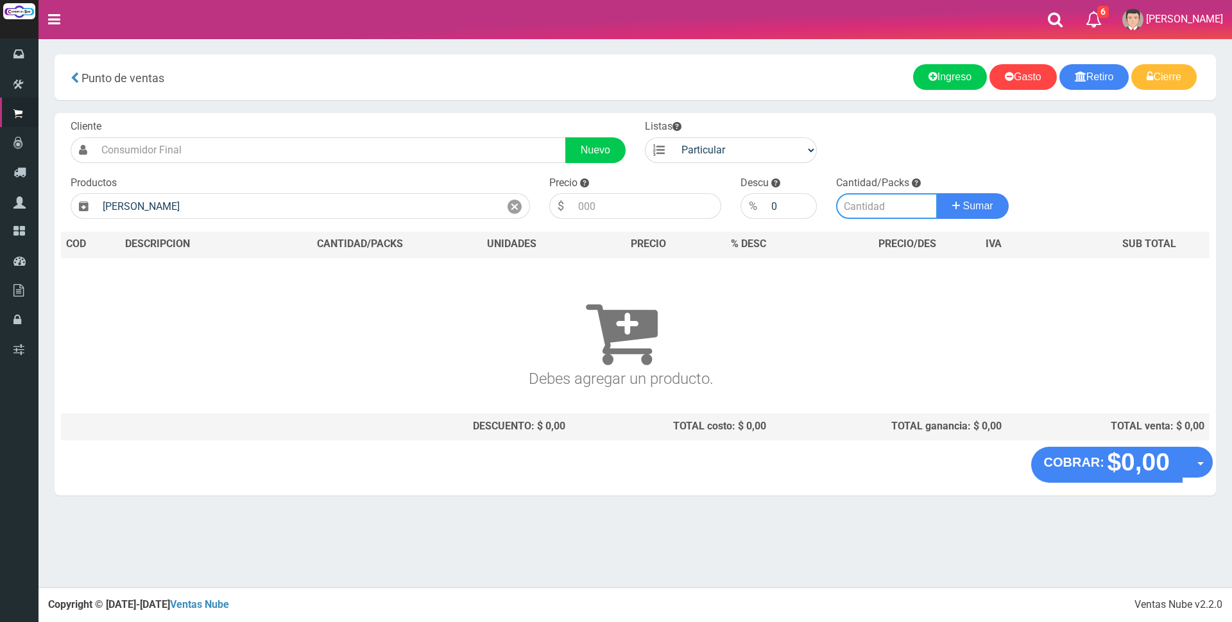
type input "LISTON TUBO LED C/ TECLA 14W 90CM | P/P:$3900.00 | P/G:$1800.00 | P/M:$1800.00 …"
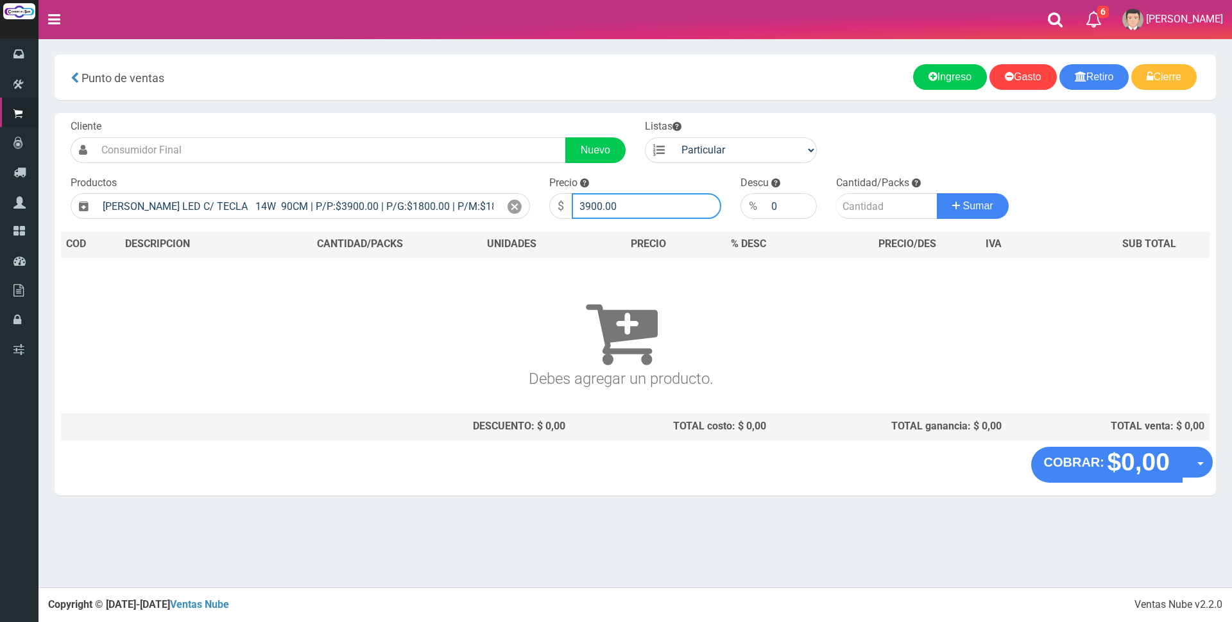
drag, startPoint x: 649, startPoint y: 206, endPoint x: 521, endPoint y: 194, distance: 128.8
click at [525, 119] on form "Cliente Nuevo Listas Particular Gremio Mayoristas" at bounding box center [635, 119] width 1148 height 0
type input "10000"
type input "1"
click at [937, 193] on button "Sumar" at bounding box center [973, 206] width 72 height 26
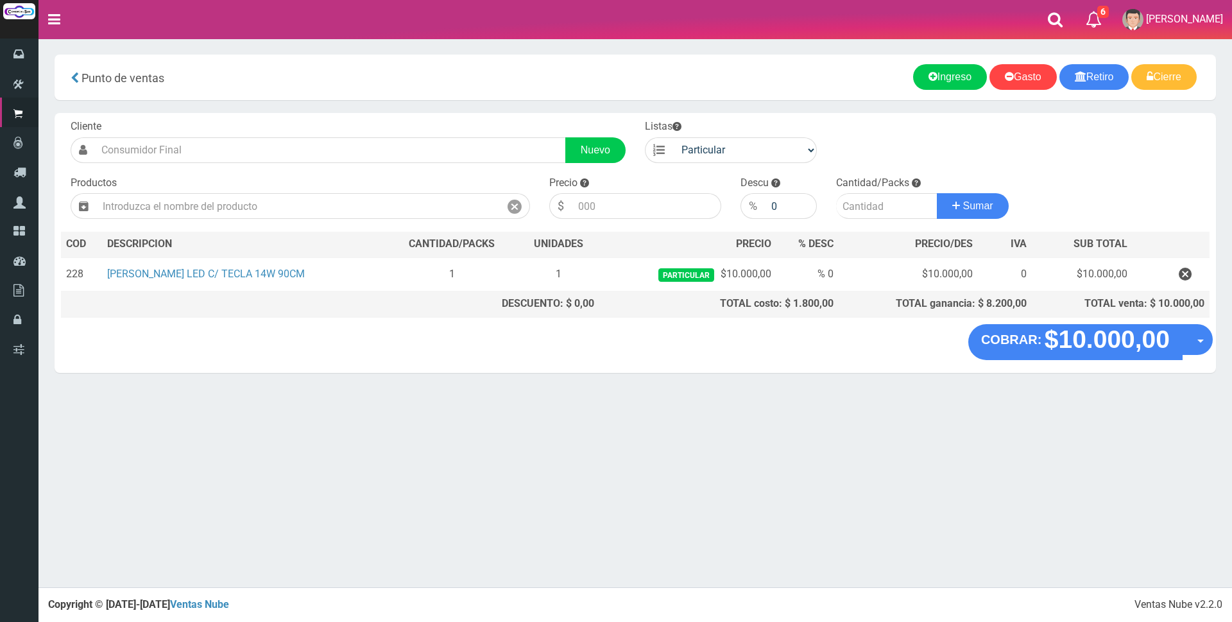
click at [1141, 163] on div "Cliente Nuevo Listas Particular Gremio Mayoristas Productos 0" at bounding box center [635, 218] width 1161 height 211
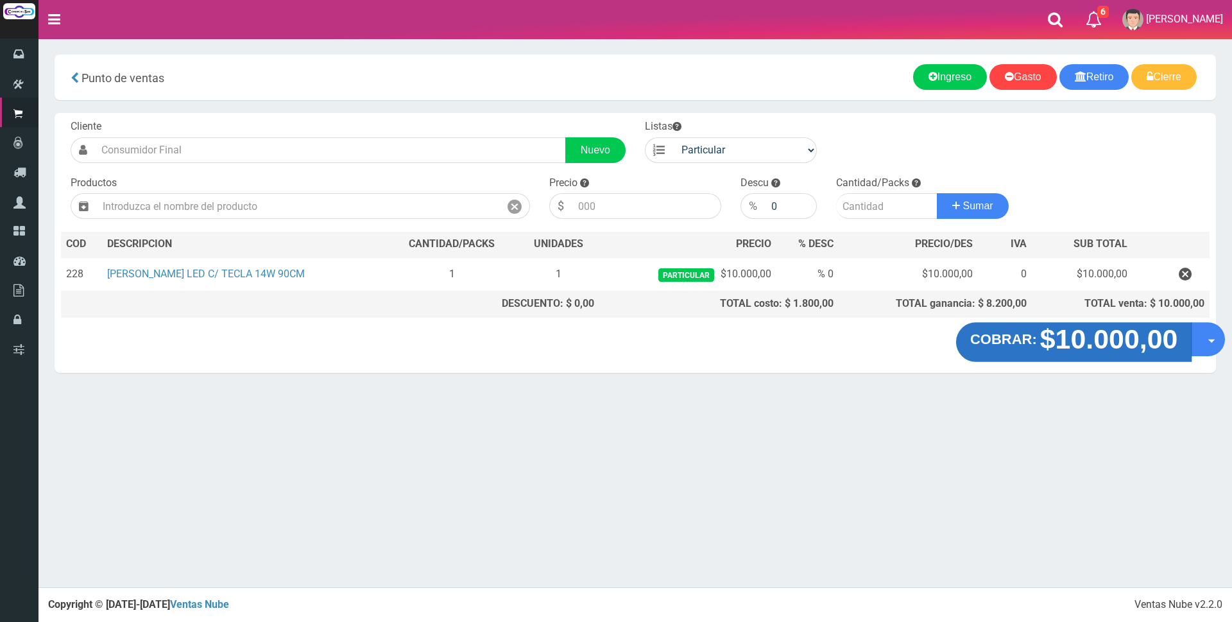
click at [1093, 351] on strong "$10.000,00" at bounding box center [1109, 339] width 138 height 30
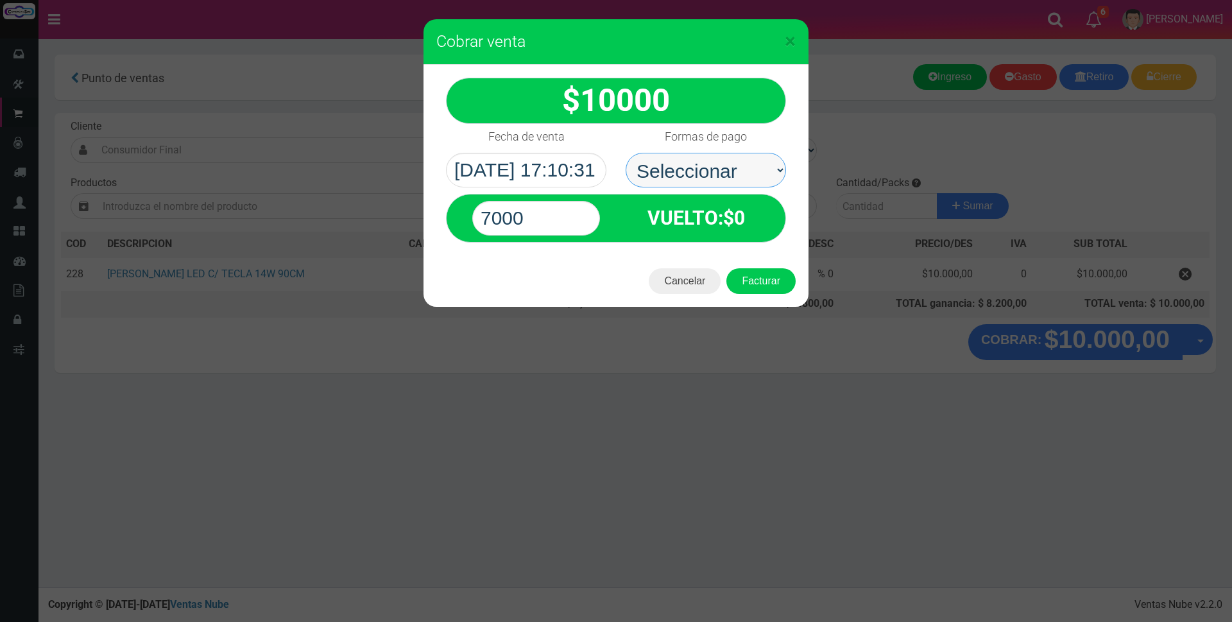
click at [720, 162] on select "Seleccionar Efectivo Tarjeta de Crédito Depósito Débito" at bounding box center [706, 170] width 160 height 35
select select "Efectivo"
click at [626, 153] on select "Seleccionar Efectivo Tarjeta de Crédito Depósito Débito" at bounding box center [706, 170] width 160 height 35
drag, startPoint x: 524, startPoint y: 217, endPoint x: 304, endPoint y: 214, distance: 220.1
click at [308, 214] on div "× Cobrar venta 10000" at bounding box center [616, 311] width 1232 height 622
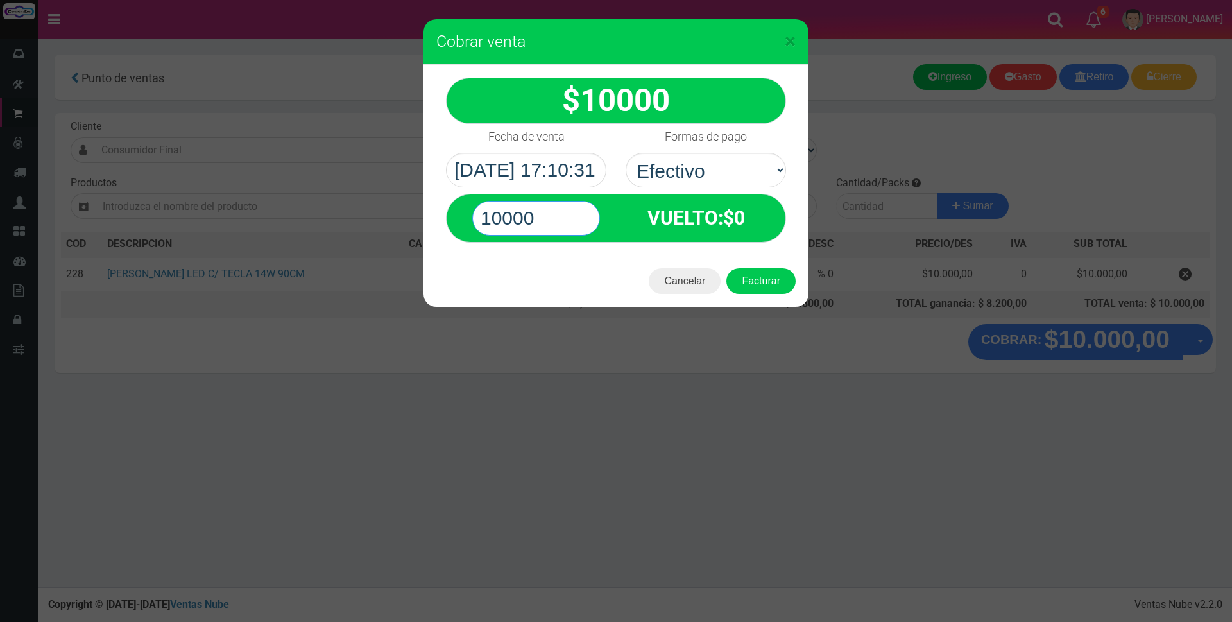
type input "10000"
click at [726, 268] on button "Facturar" at bounding box center [760, 281] width 69 height 26
